Goal: Task Accomplishment & Management: Manage account settings

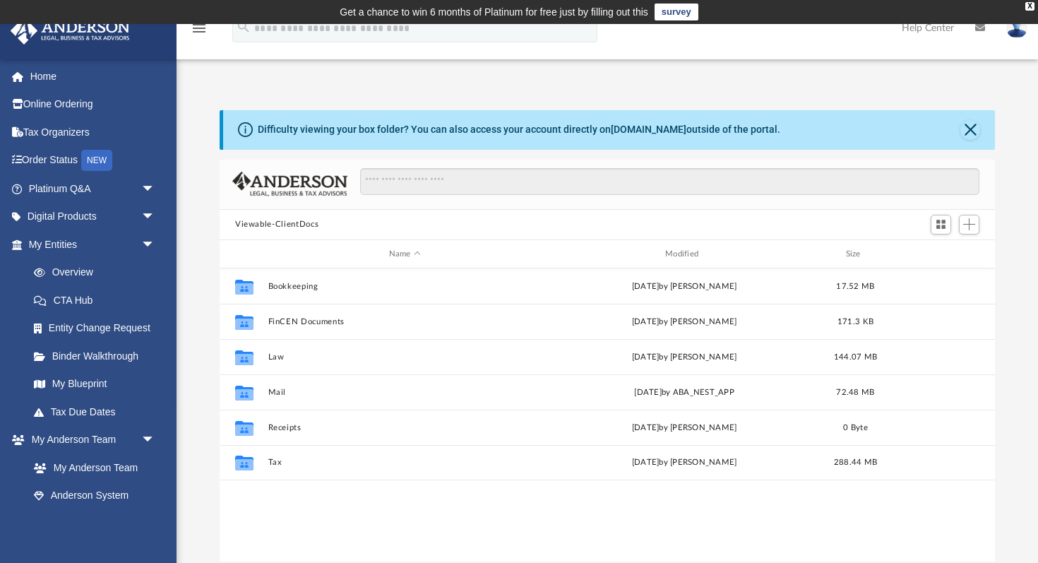
scroll to position [321, 775]
click at [86, 71] on link "Home" at bounding box center [93, 76] width 167 height 28
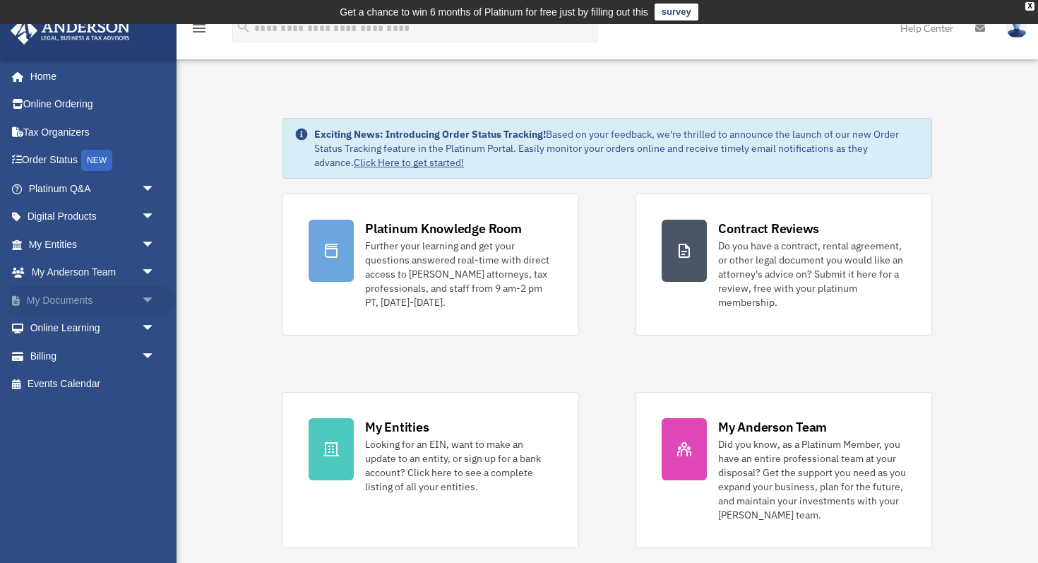
click at [141, 299] on span "arrow_drop_down" at bounding box center [155, 300] width 28 height 29
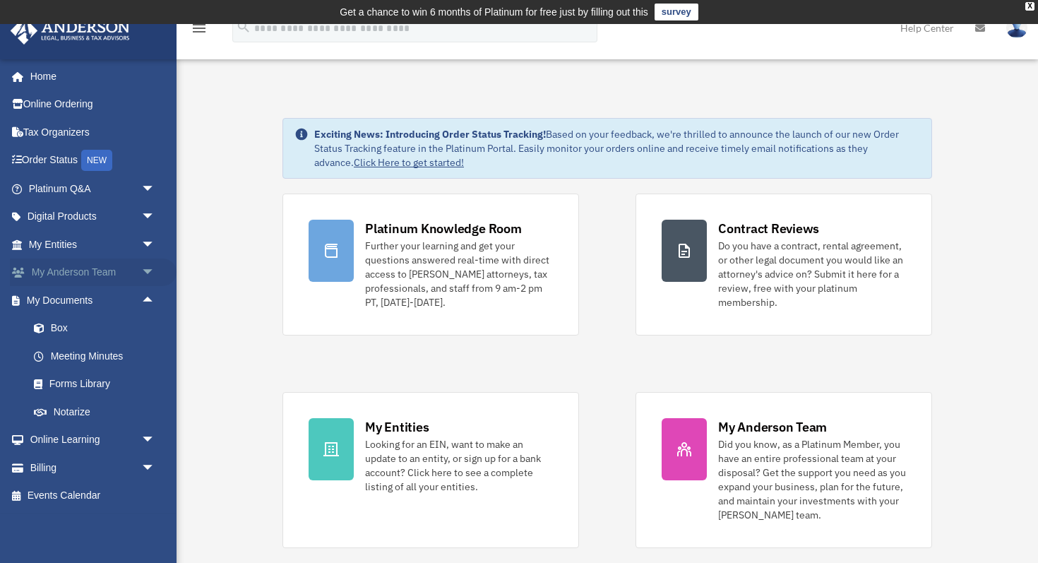
click at [141, 280] on span "arrow_drop_down" at bounding box center [155, 272] width 28 height 29
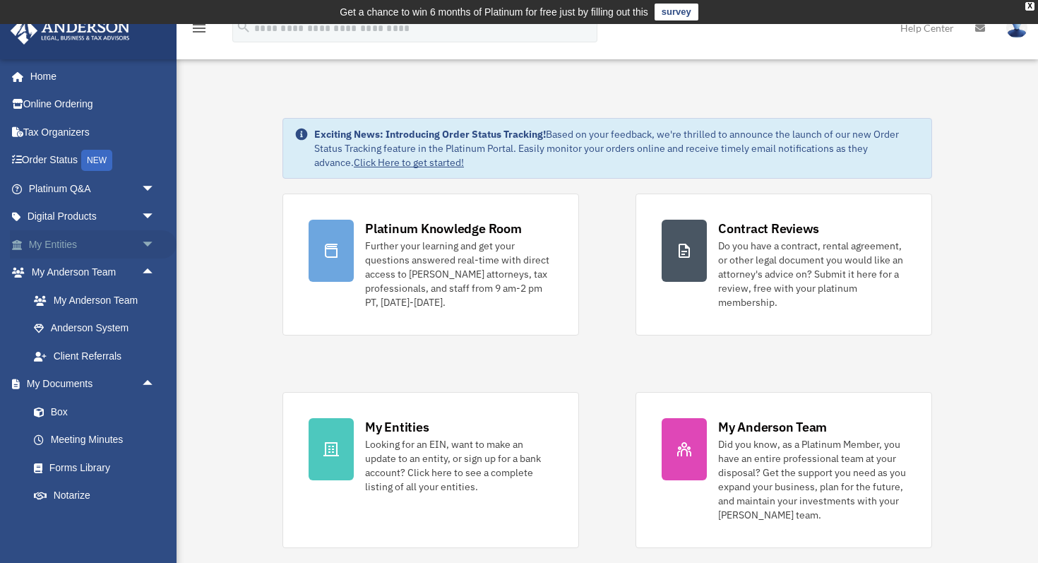
click at [147, 239] on span "arrow_drop_down" at bounding box center [155, 244] width 28 height 29
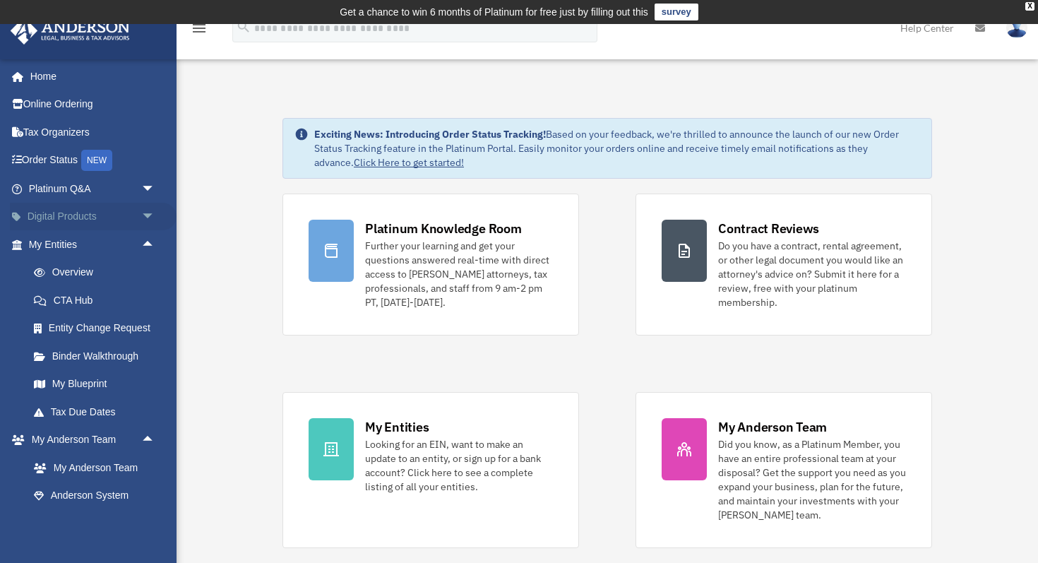
click at [133, 225] on link "Digital Products arrow_drop_down" at bounding box center [93, 217] width 167 height 28
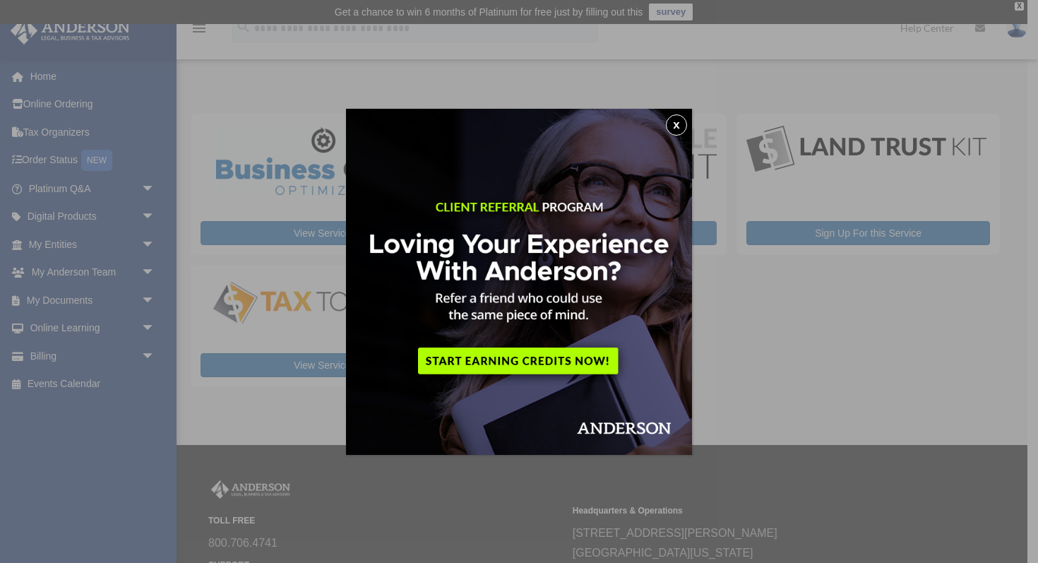
click at [680, 121] on button "x" at bounding box center [676, 124] width 21 height 21
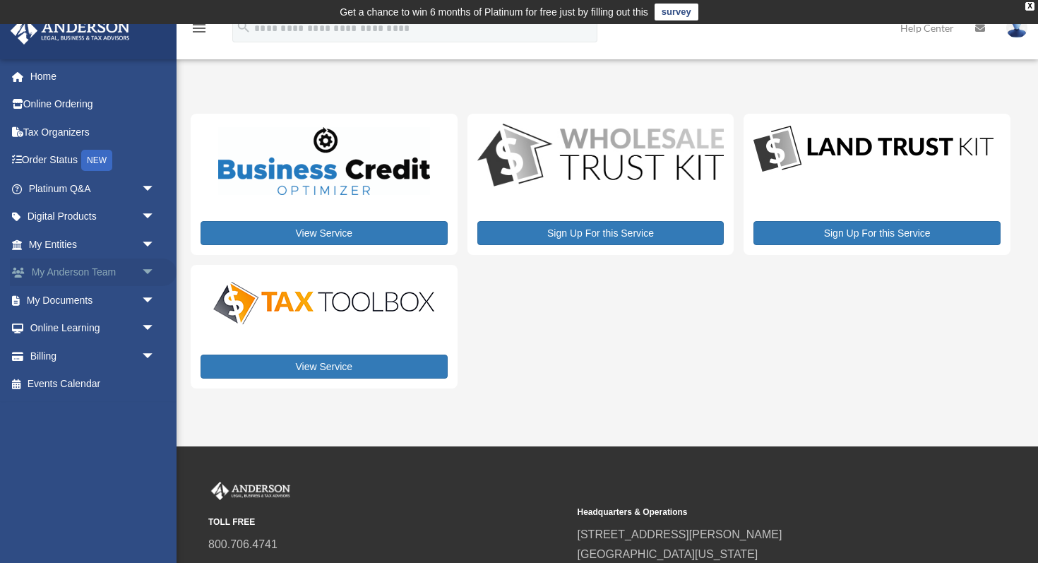
click at [145, 279] on span "arrow_drop_down" at bounding box center [155, 272] width 28 height 29
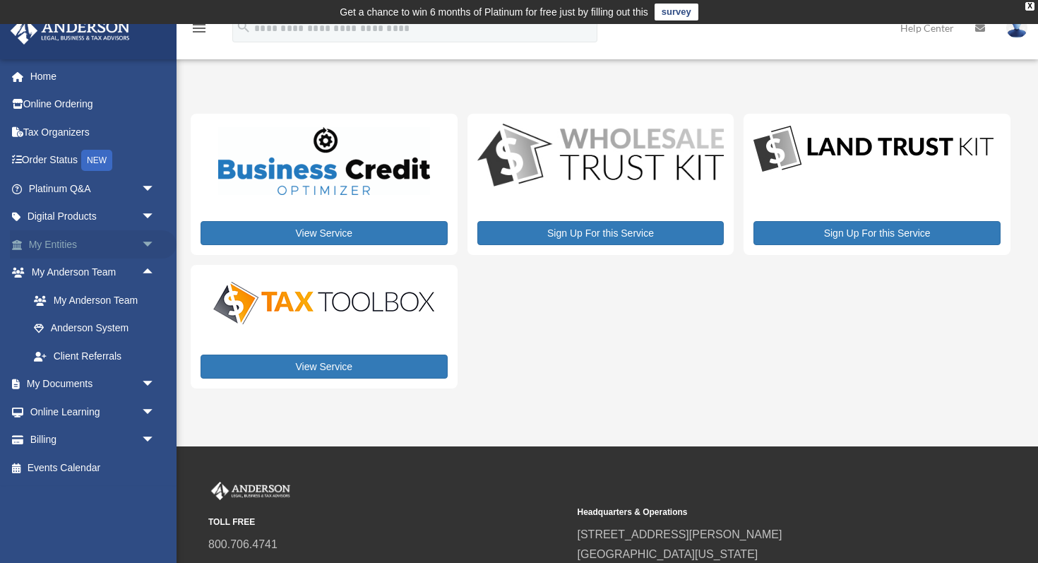
click at [150, 249] on span "arrow_drop_down" at bounding box center [155, 244] width 28 height 29
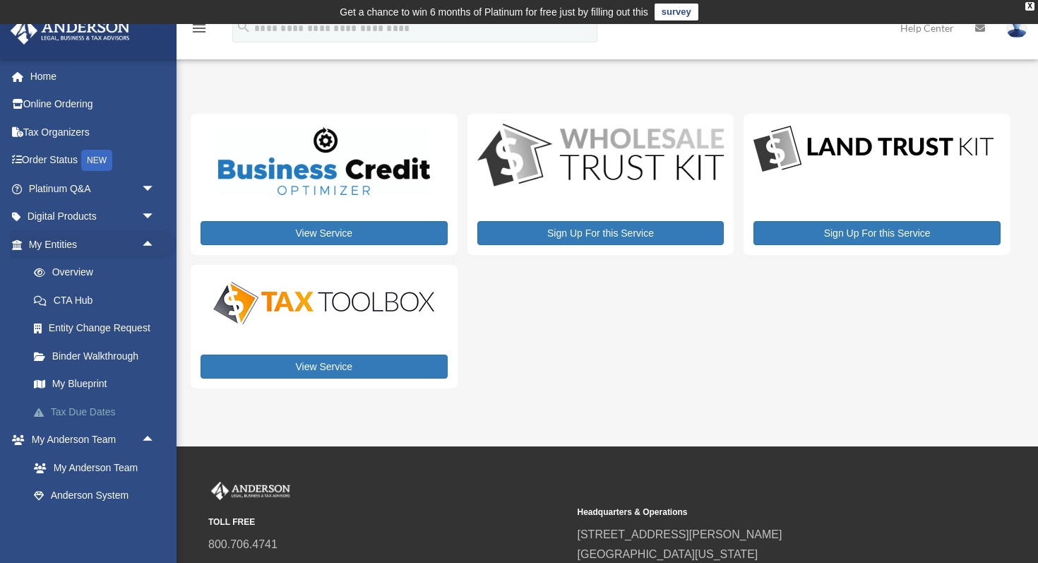
click at [76, 408] on link "Tax Due Dates" at bounding box center [98, 412] width 157 height 28
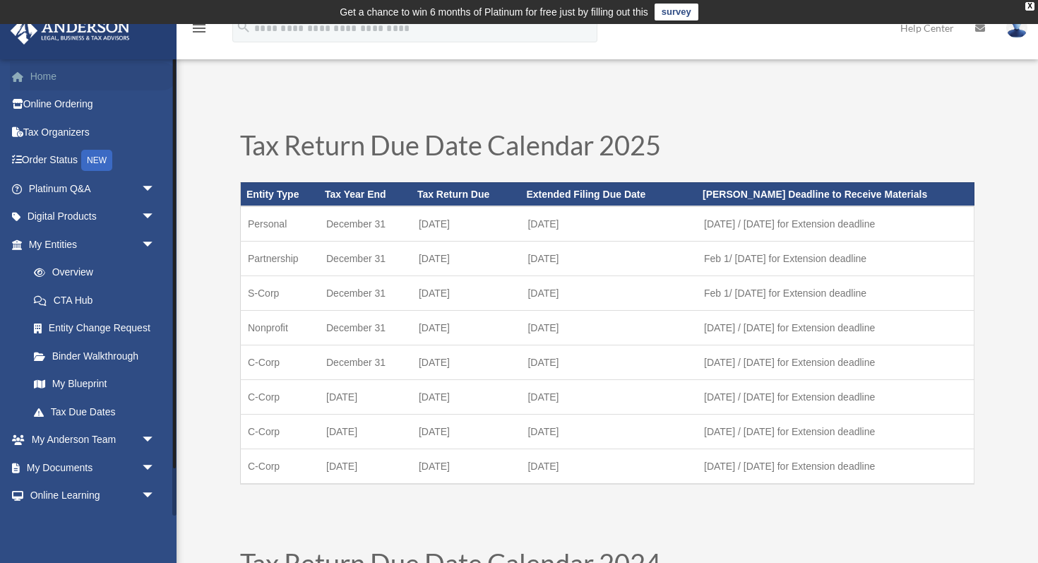
click at [56, 83] on link "Home" at bounding box center [93, 76] width 167 height 28
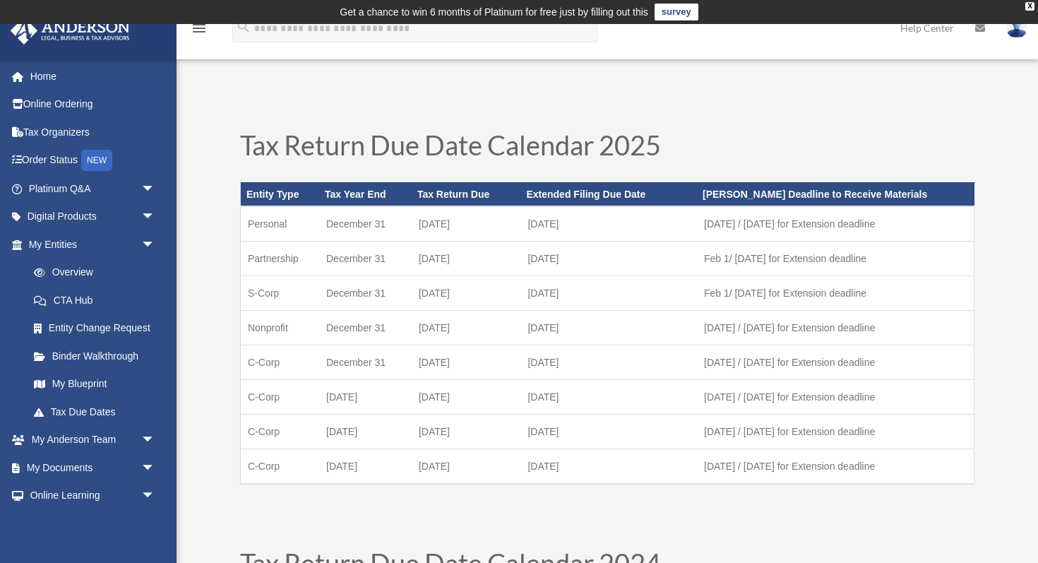
click at [1010, 32] on img at bounding box center [1016, 28] width 21 height 20
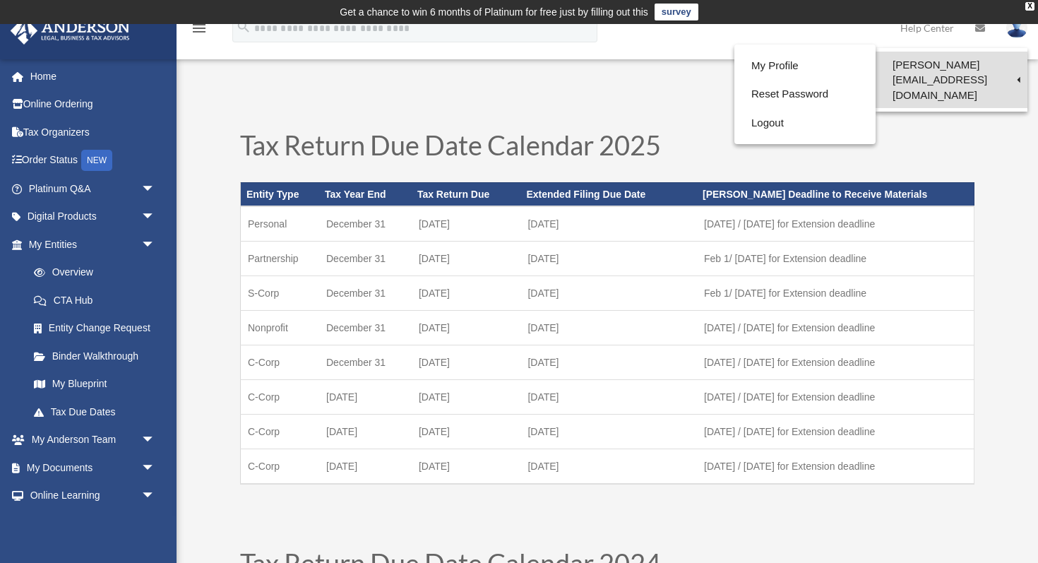
click at [913, 68] on link "[PERSON_NAME][EMAIL_ADDRESS][DOMAIN_NAME]" at bounding box center [952, 80] width 152 height 56
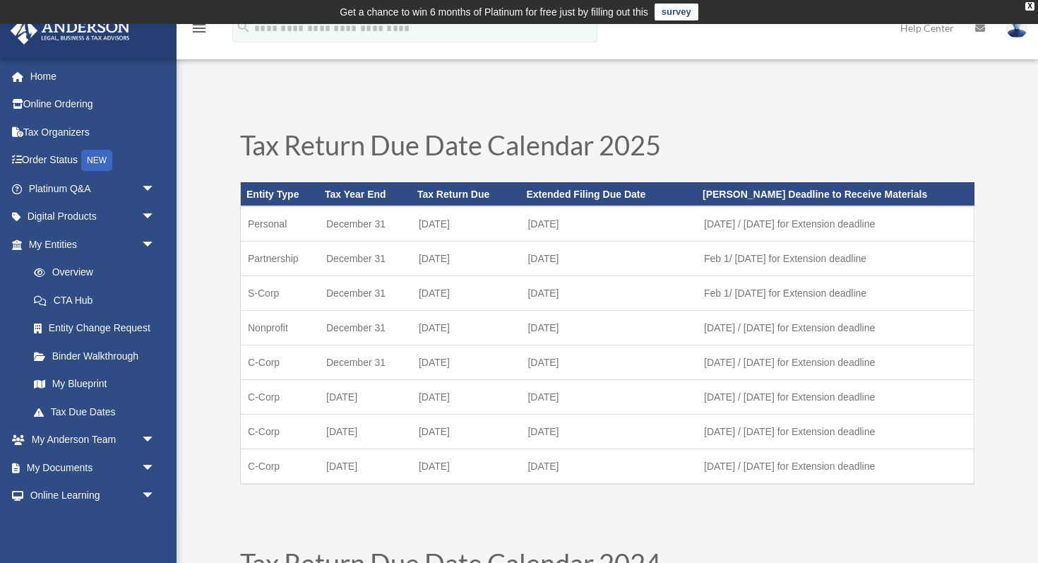
click at [1014, 30] on img at bounding box center [1016, 28] width 21 height 20
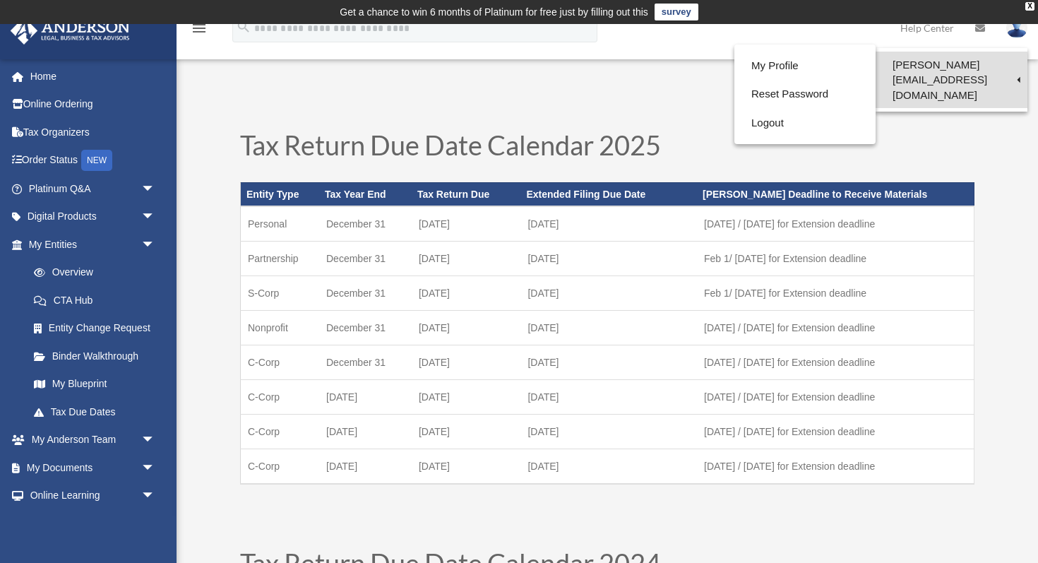
click at [955, 66] on link "[PERSON_NAME][EMAIL_ADDRESS][DOMAIN_NAME]" at bounding box center [952, 80] width 152 height 56
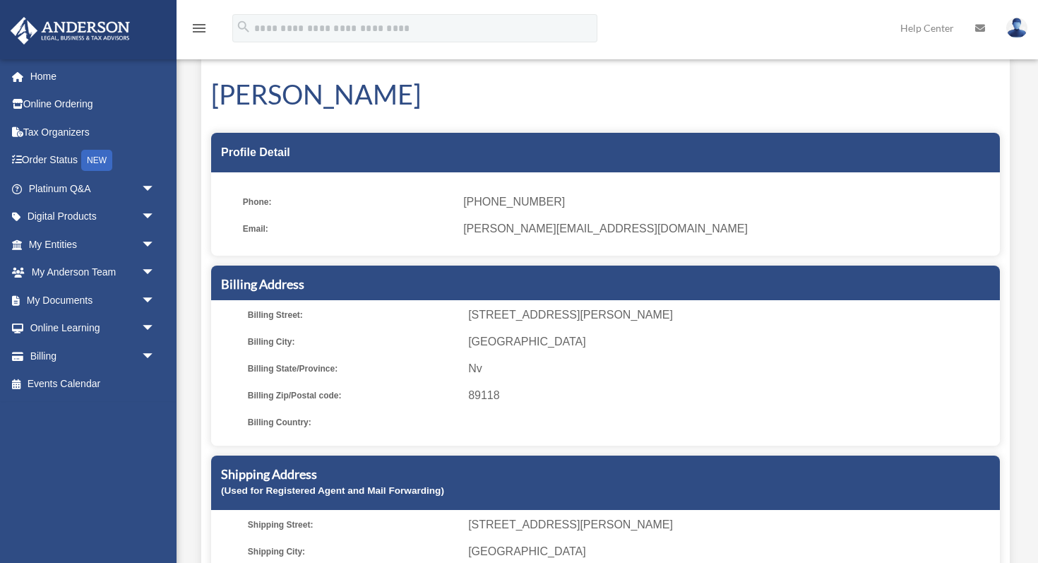
scroll to position [32, 0]
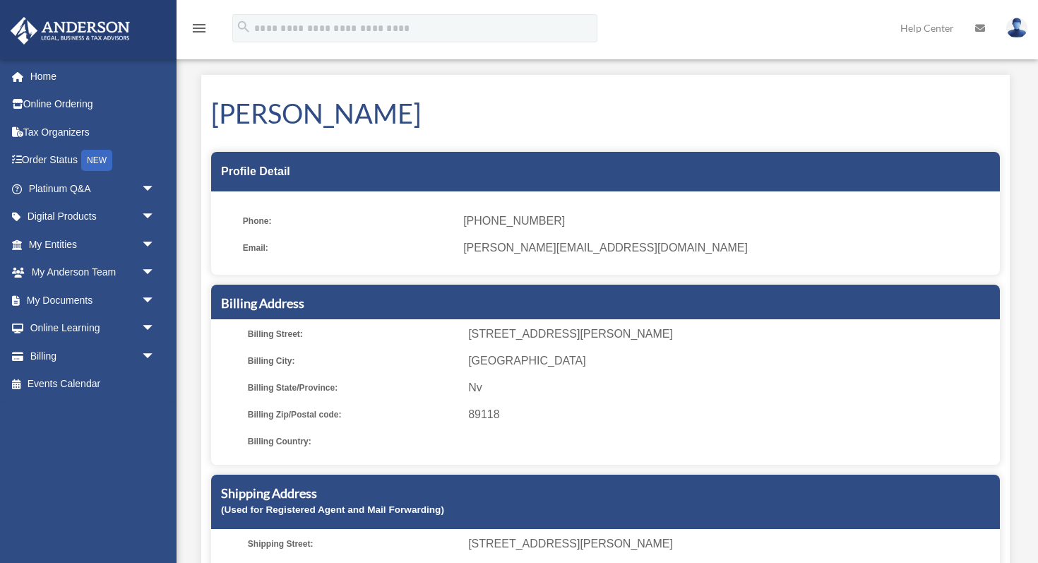
click at [1010, 35] on img at bounding box center [1016, 28] width 21 height 20
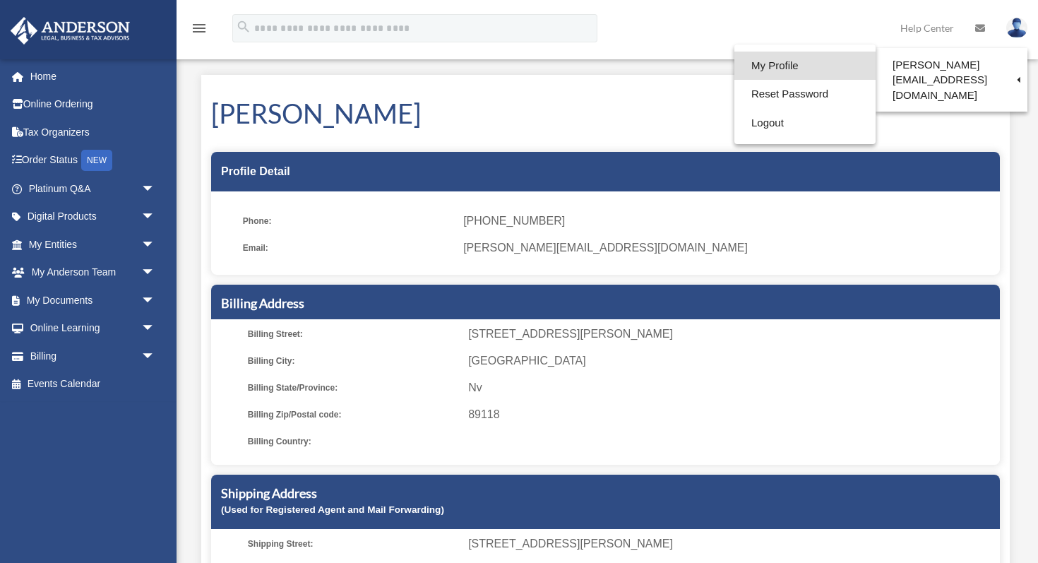
click at [804, 64] on link "My Profile" at bounding box center [804, 66] width 141 height 29
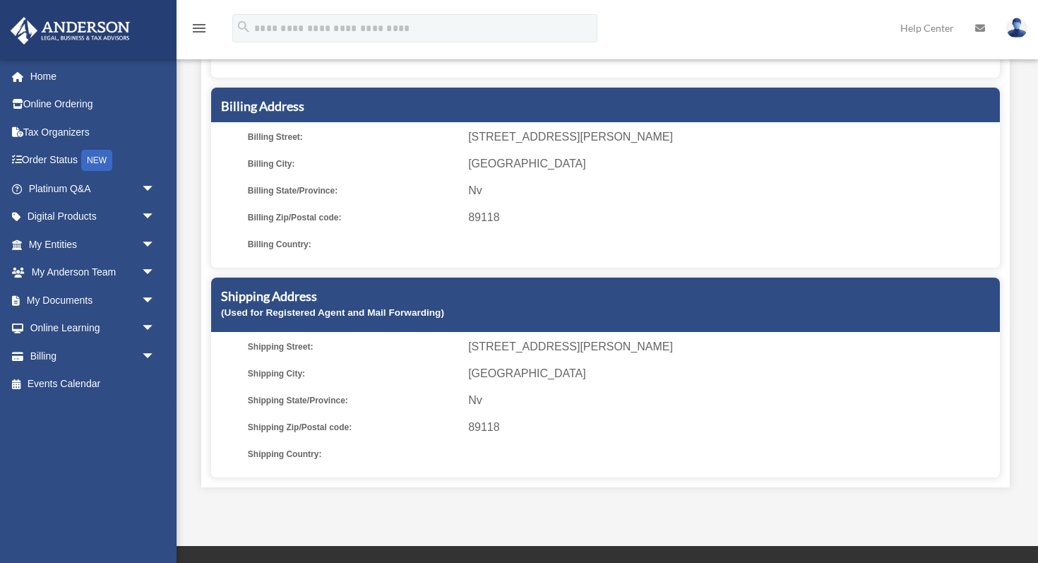
scroll to position [477, 0]
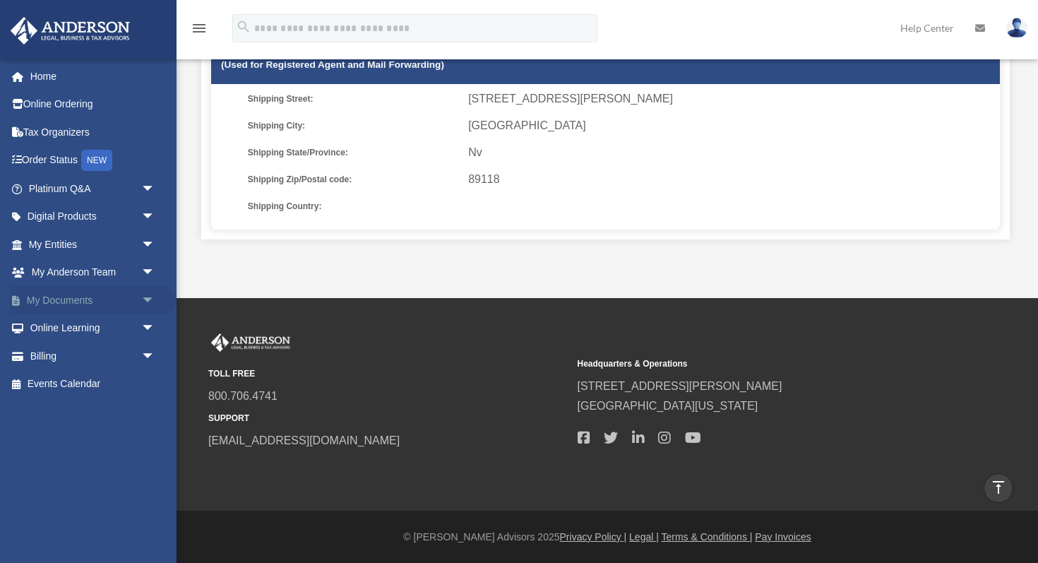
click at [93, 298] on link "My Documents arrow_drop_down" at bounding box center [93, 300] width 167 height 28
click at [153, 301] on span "arrow_drop_down" at bounding box center [155, 300] width 28 height 29
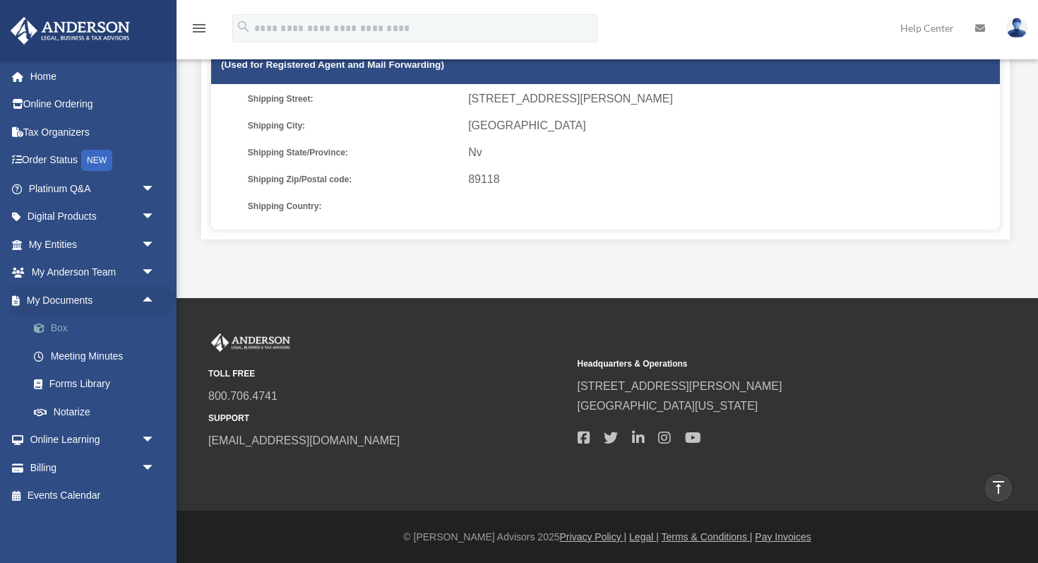
click at [64, 331] on link "Box" at bounding box center [98, 328] width 157 height 28
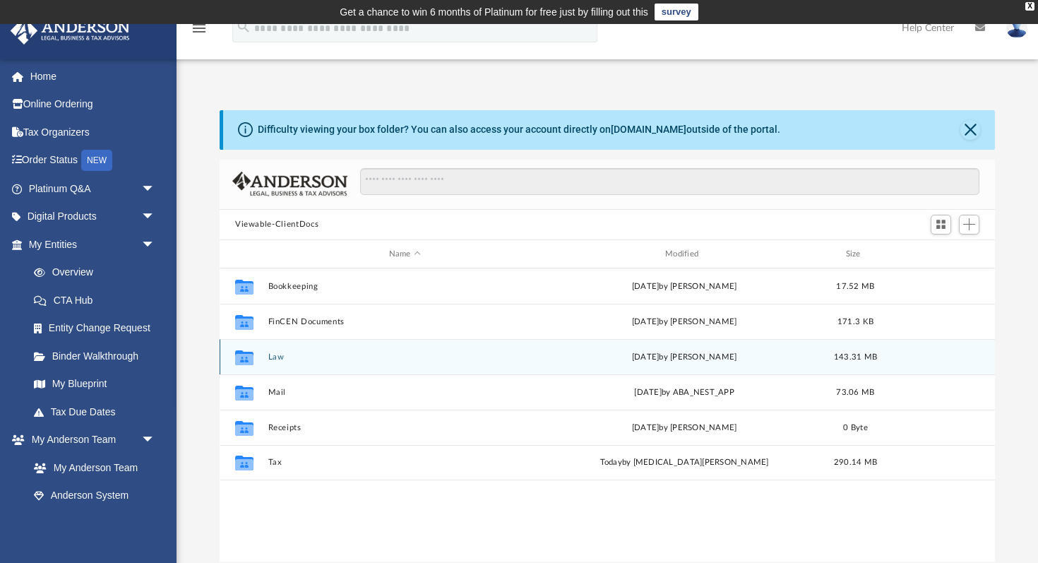
scroll to position [321, 775]
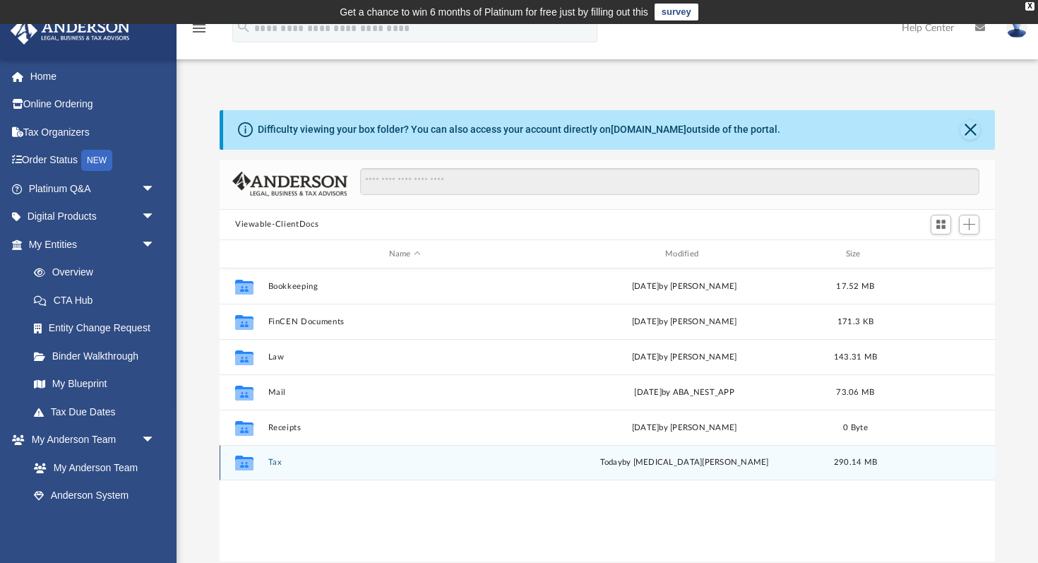
click at [276, 461] on button "Tax" at bounding box center [404, 462] width 273 height 9
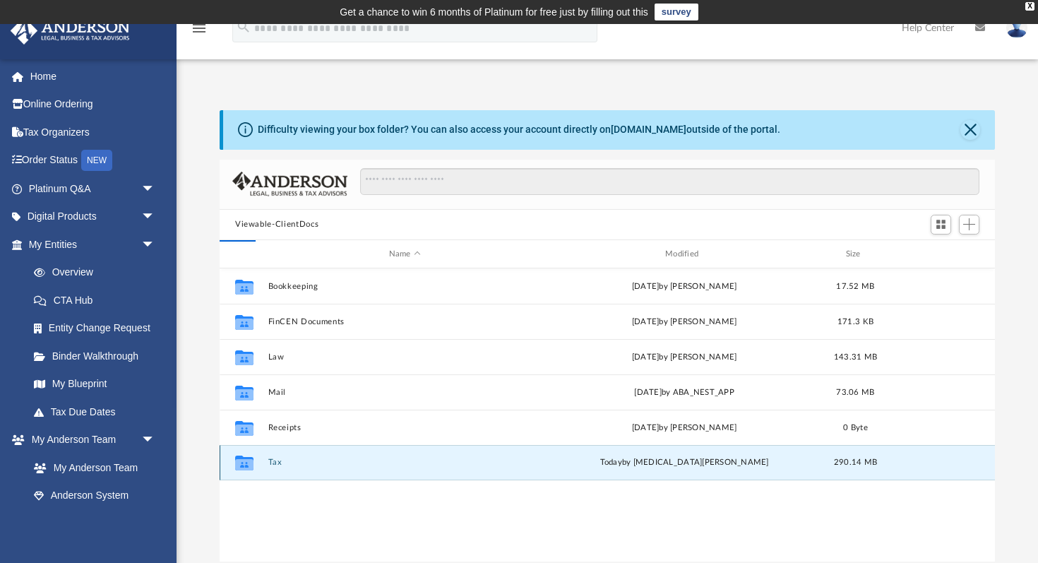
click at [276, 461] on button "Tax" at bounding box center [404, 462] width 273 height 9
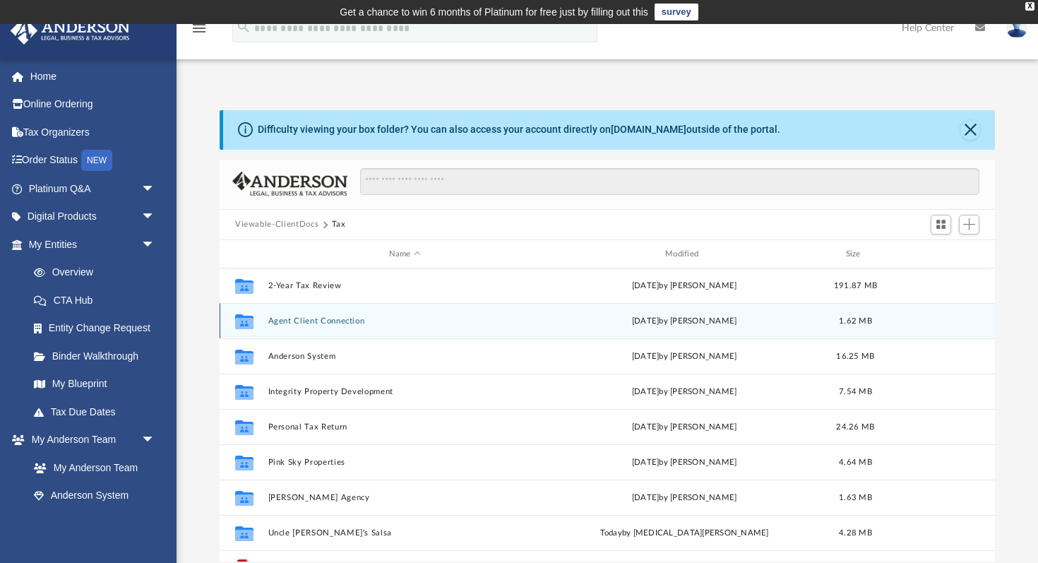
scroll to position [32, 0]
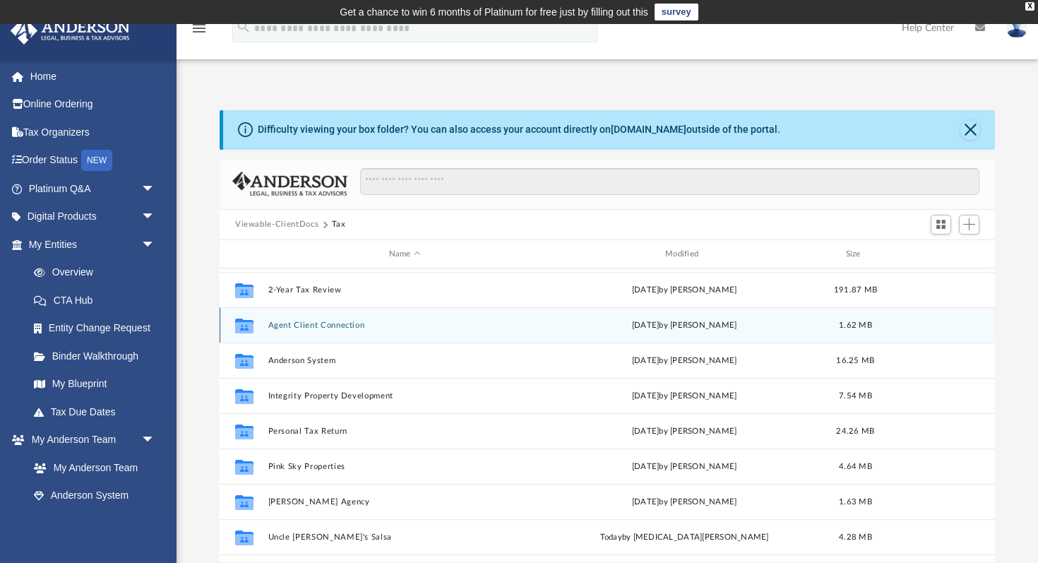
click at [328, 322] on button "Agent Client Connection" at bounding box center [404, 325] width 273 height 9
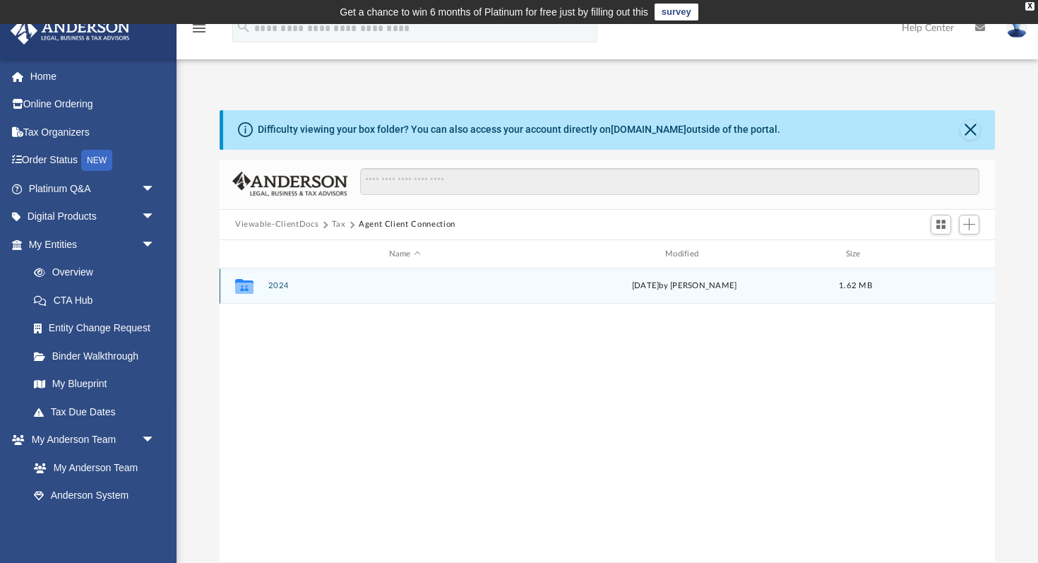
scroll to position [0, 0]
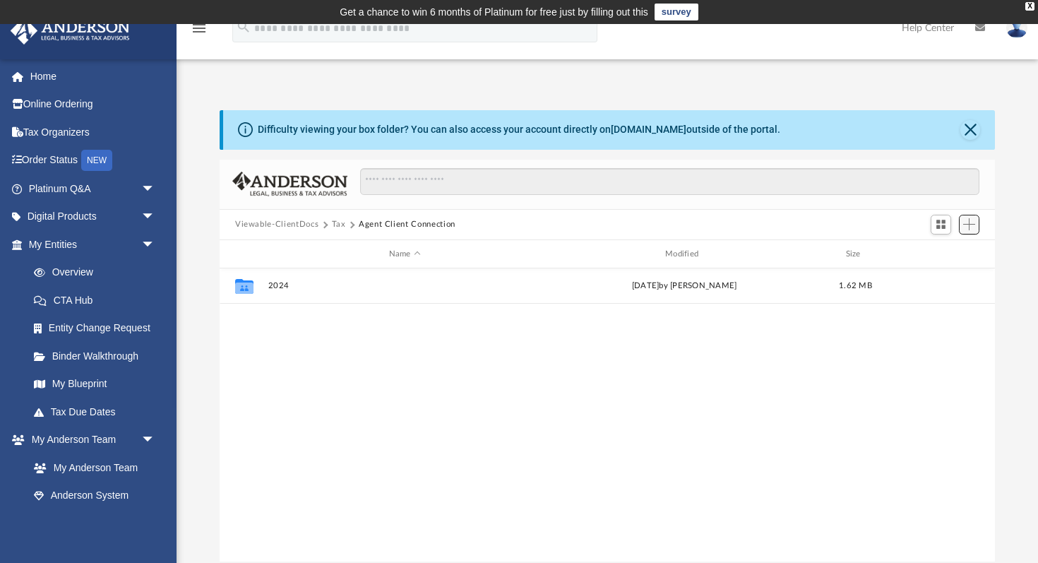
click at [967, 219] on span "Add" at bounding box center [969, 224] width 12 height 12
click at [946, 252] on li "Upload" at bounding box center [948, 252] width 45 height 15
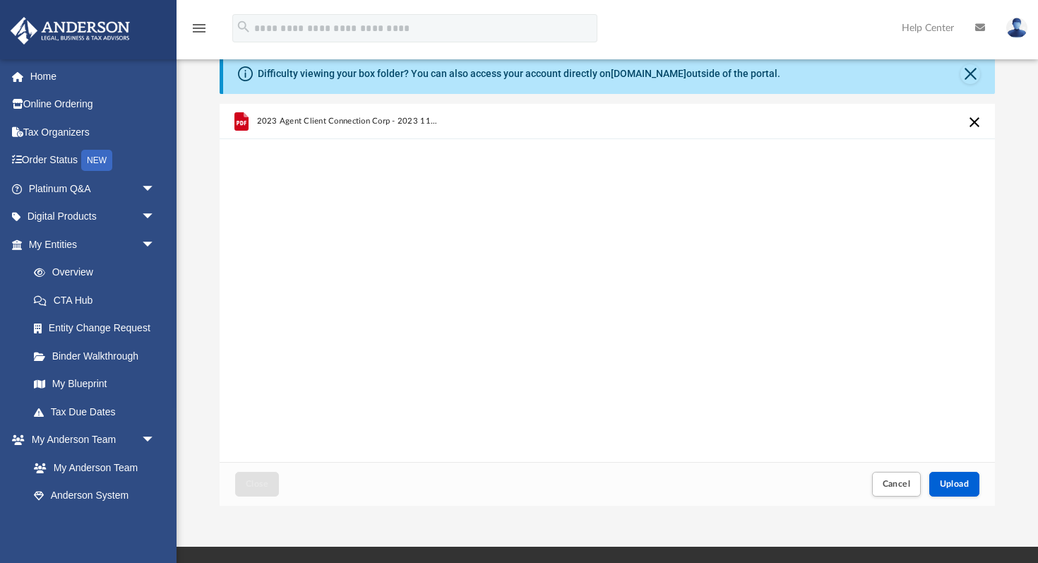
scroll to position [62, 0]
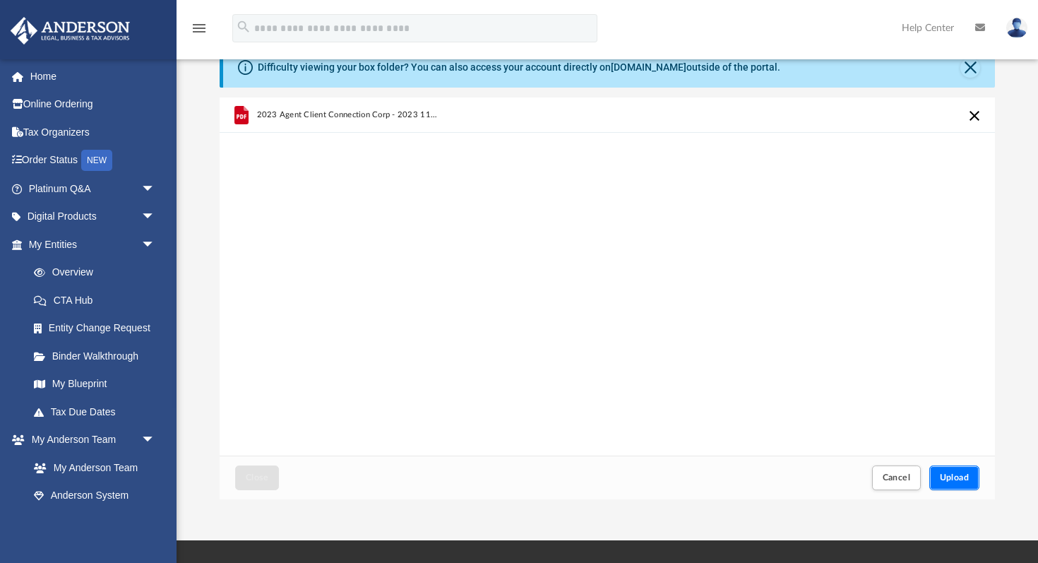
click at [949, 474] on span "Upload" at bounding box center [955, 477] width 30 height 8
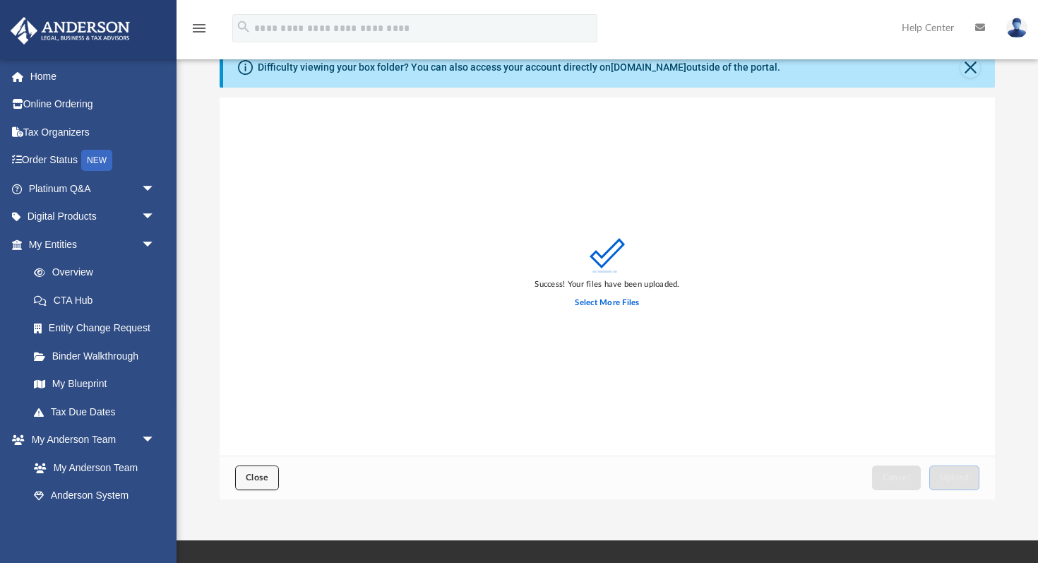
click at [251, 480] on span "Close" at bounding box center [257, 477] width 23 height 8
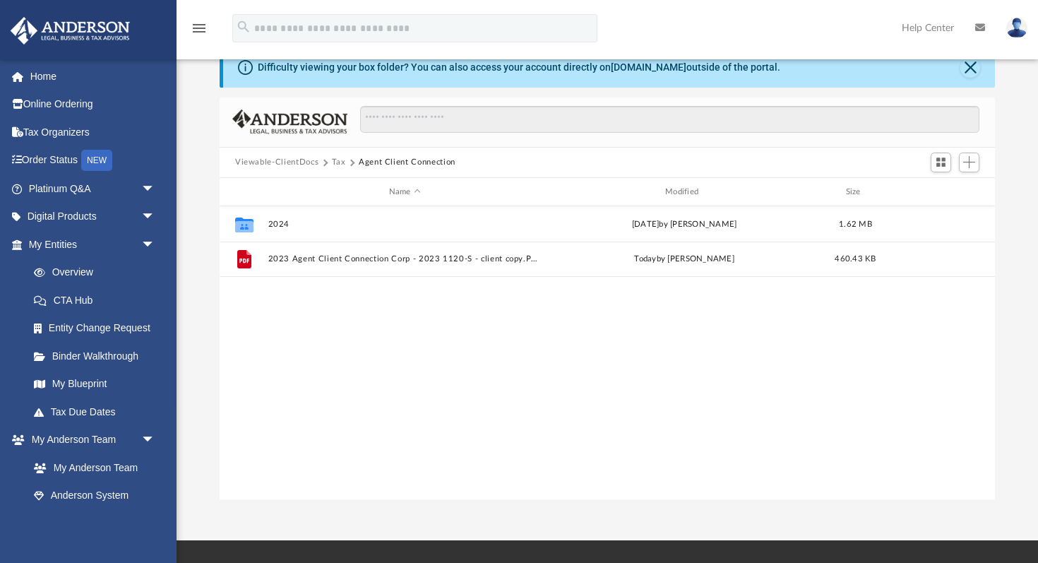
click at [336, 162] on button "Tax" at bounding box center [339, 162] width 14 height 13
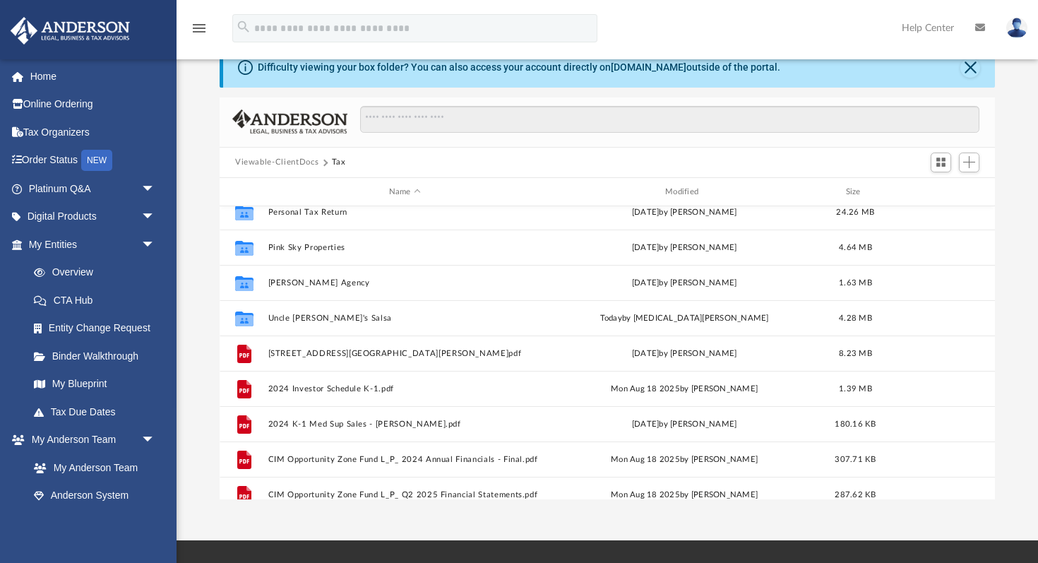
scroll to position [189, 0]
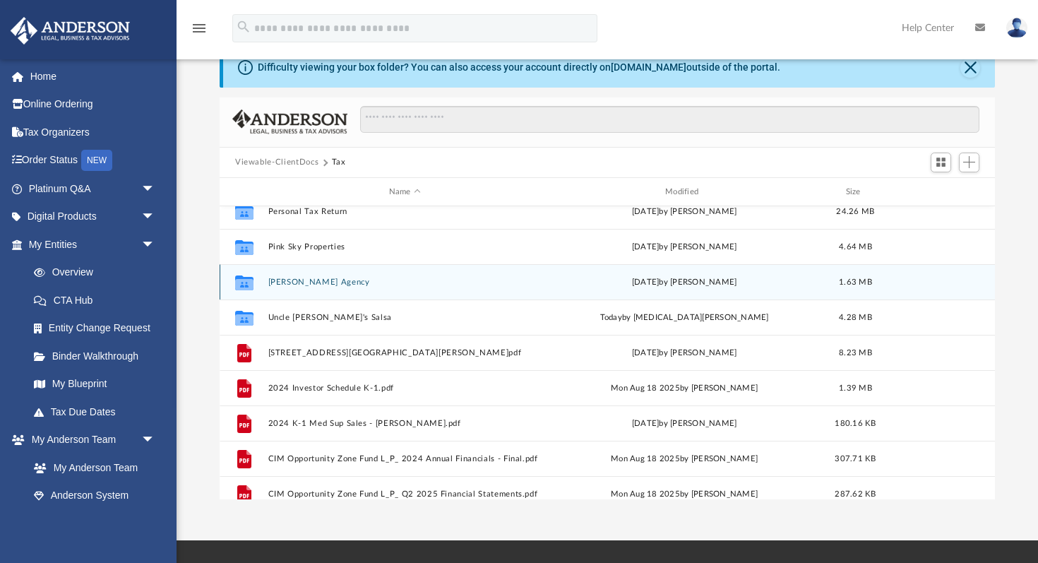
click at [306, 280] on button "Taylor Agency" at bounding box center [404, 282] width 273 height 9
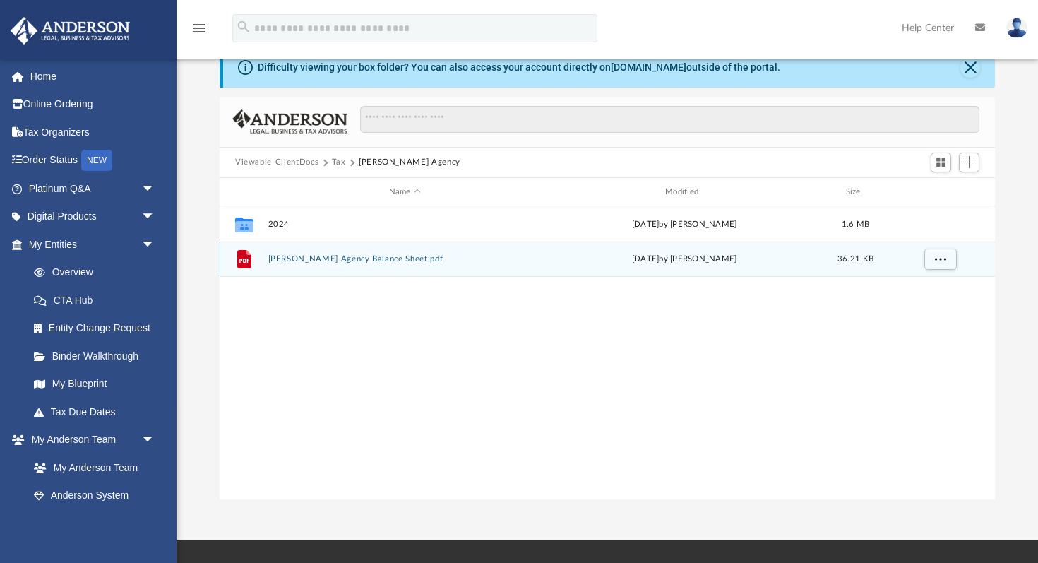
scroll to position [0, 0]
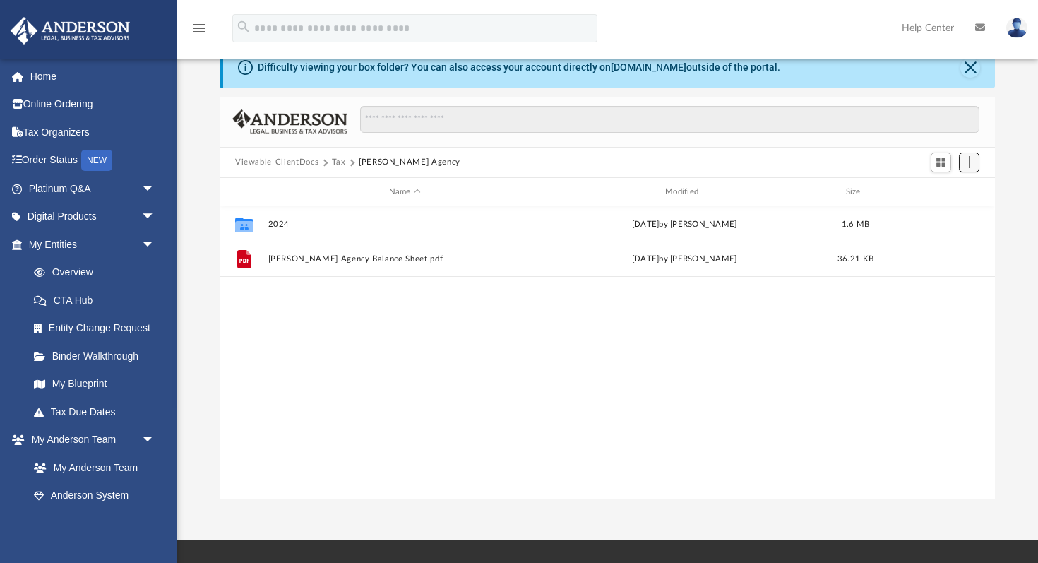
click at [975, 160] on button "Add" at bounding box center [969, 163] width 21 height 20
click at [936, 192] on li "Upload" at bounding box center [948, 190] width 45 height 15
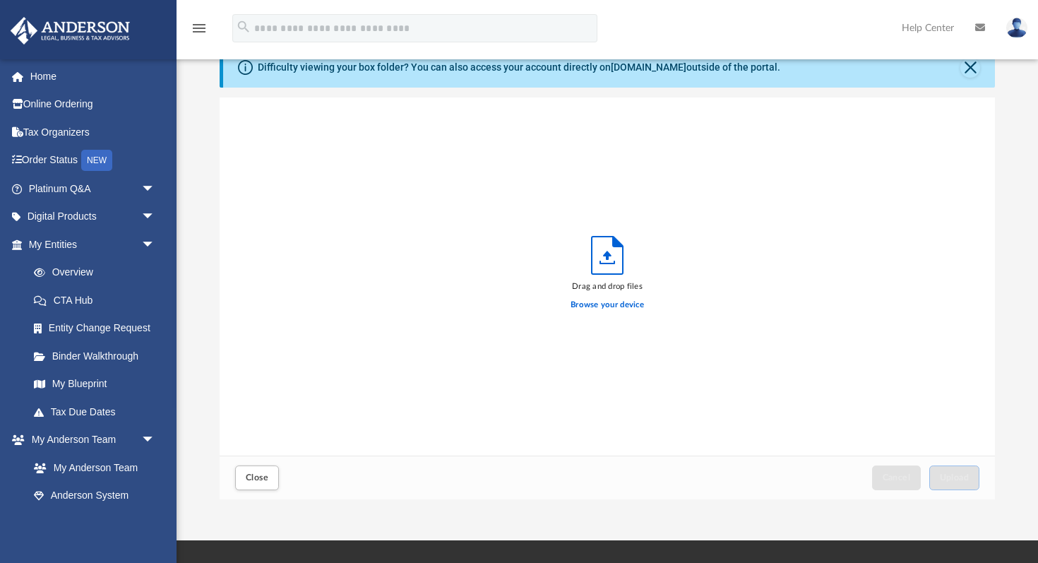
scroll to position [358, 775]
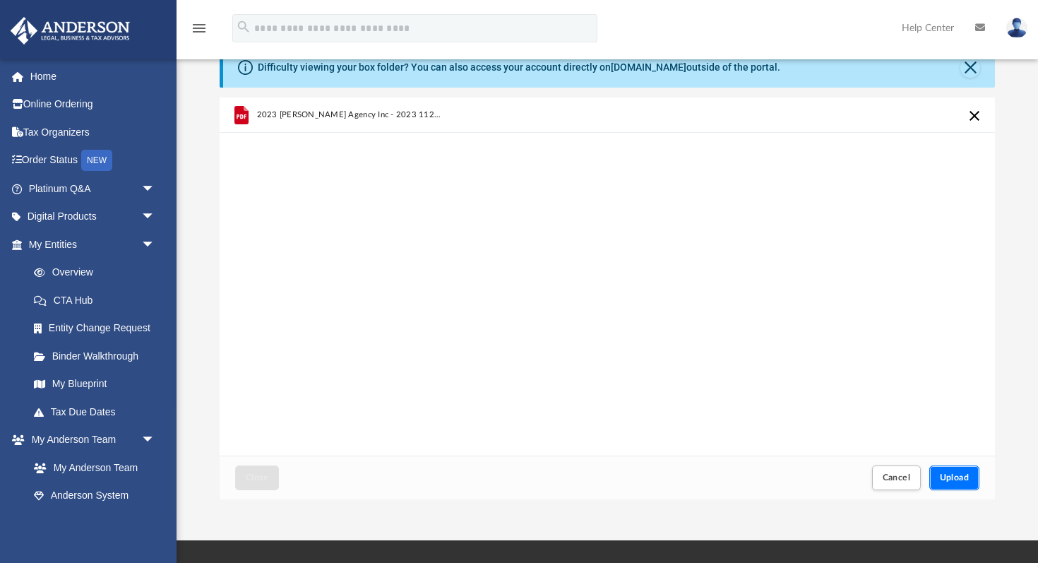
click at [949, 476] on span "Upload" at bounding box center [955, 477] width 30 height 8
